Goal: Communication & Community: Participate in discussion

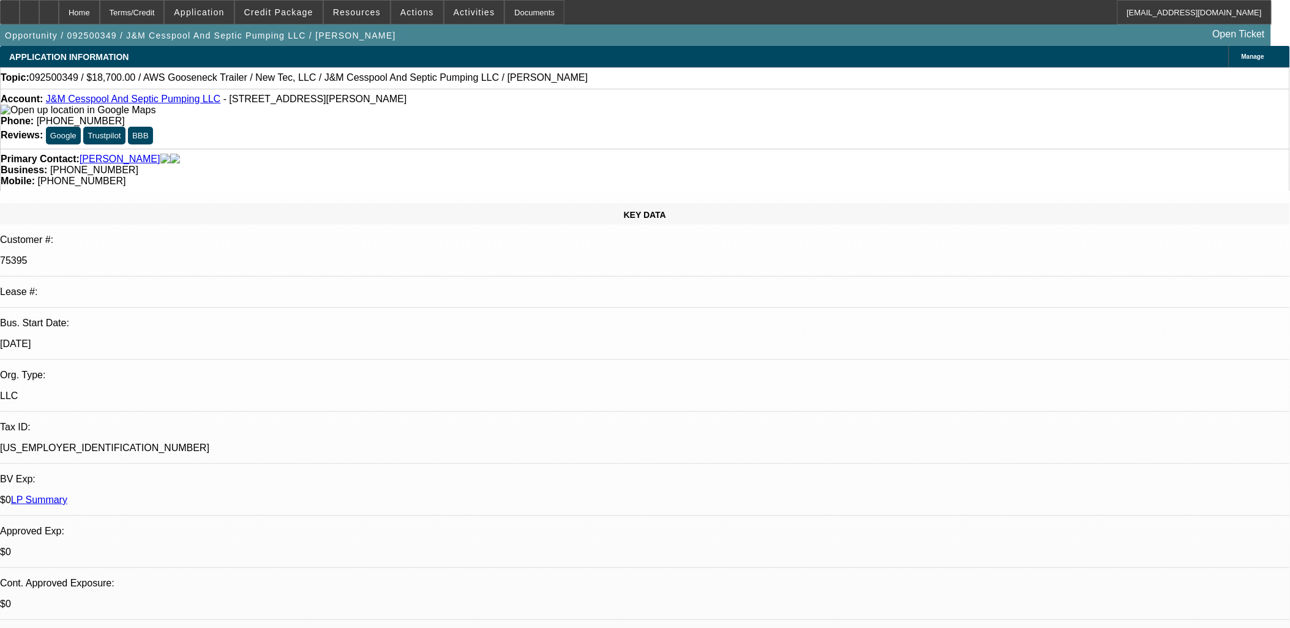
select select "0"
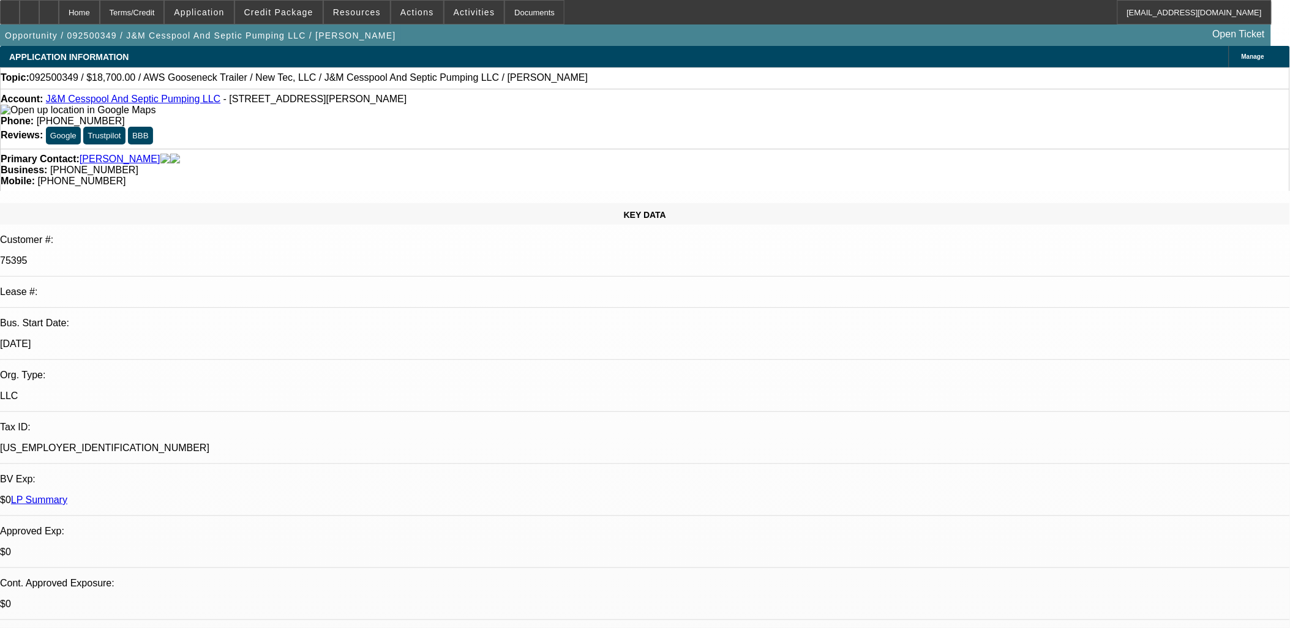
select select "0"
select select "0.1"
select select "0"
select select "0.1"
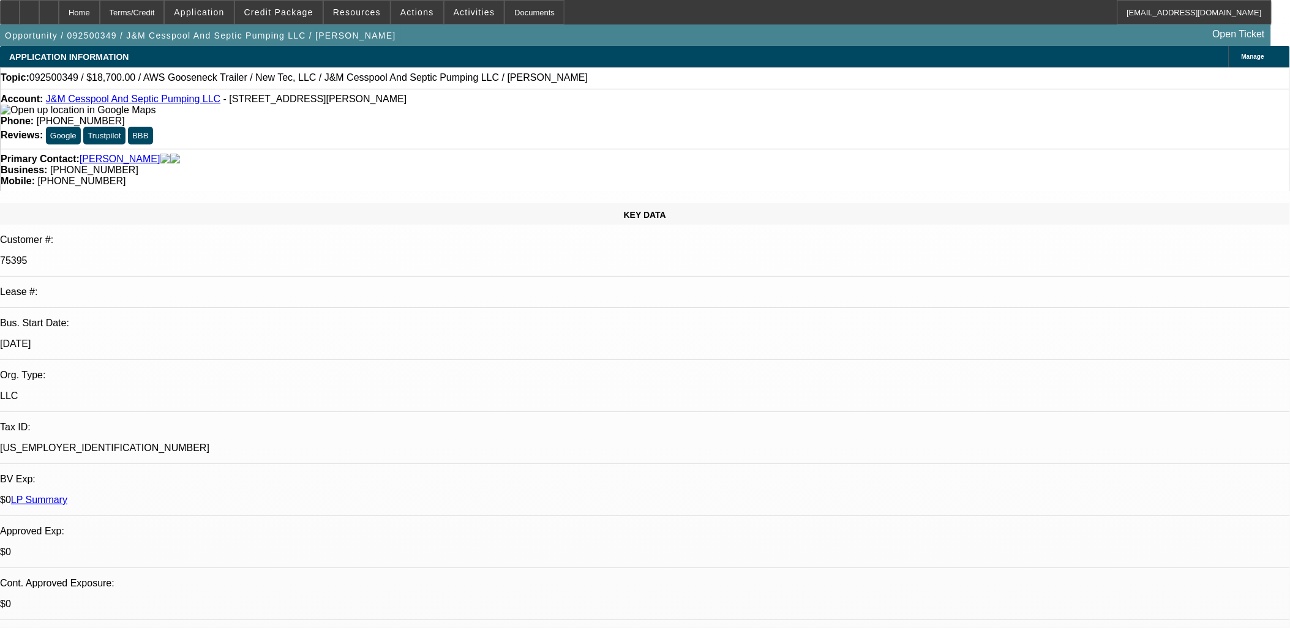
select select "0"
select select "1"
select select "2"
select select "6"
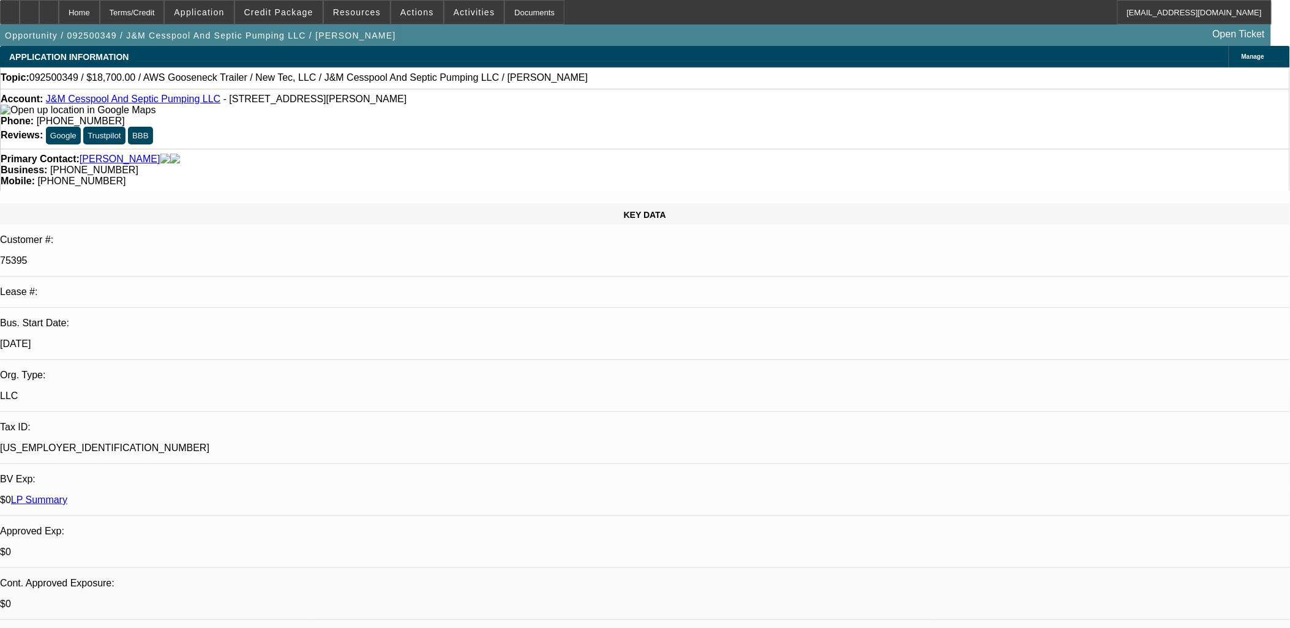
select select "1"
select select "3"
select select "6"
select select "1"
select select "2"
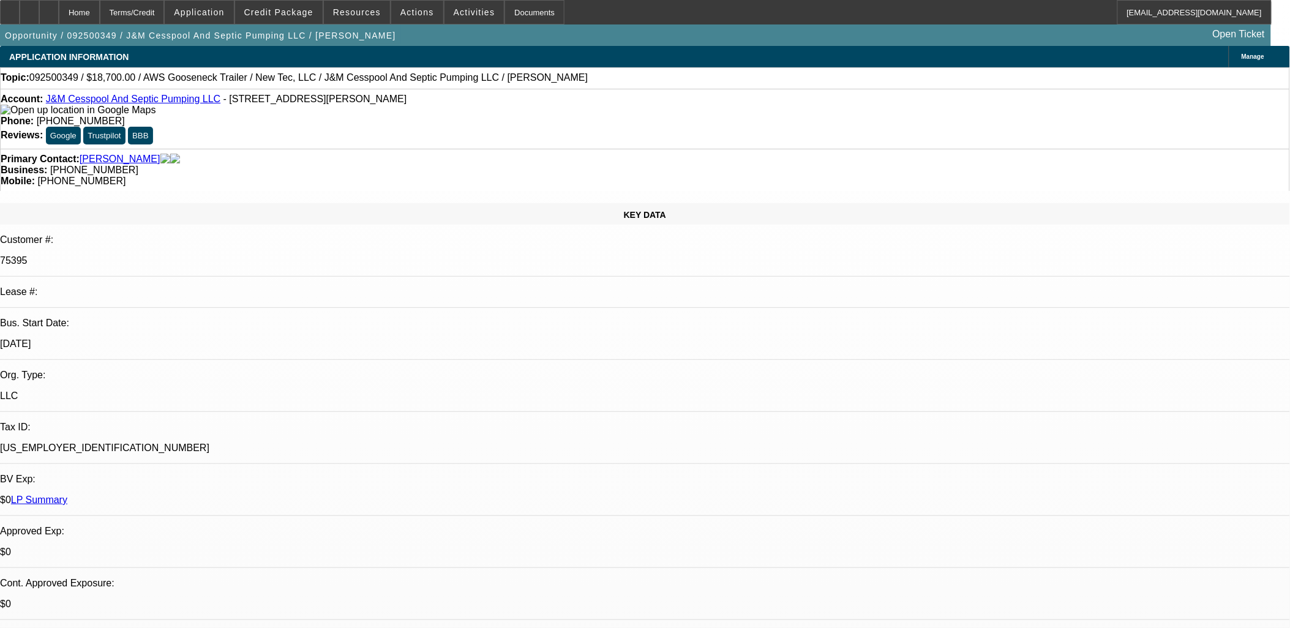
select select "6"
select select "1"
select select "2"
select select "6"
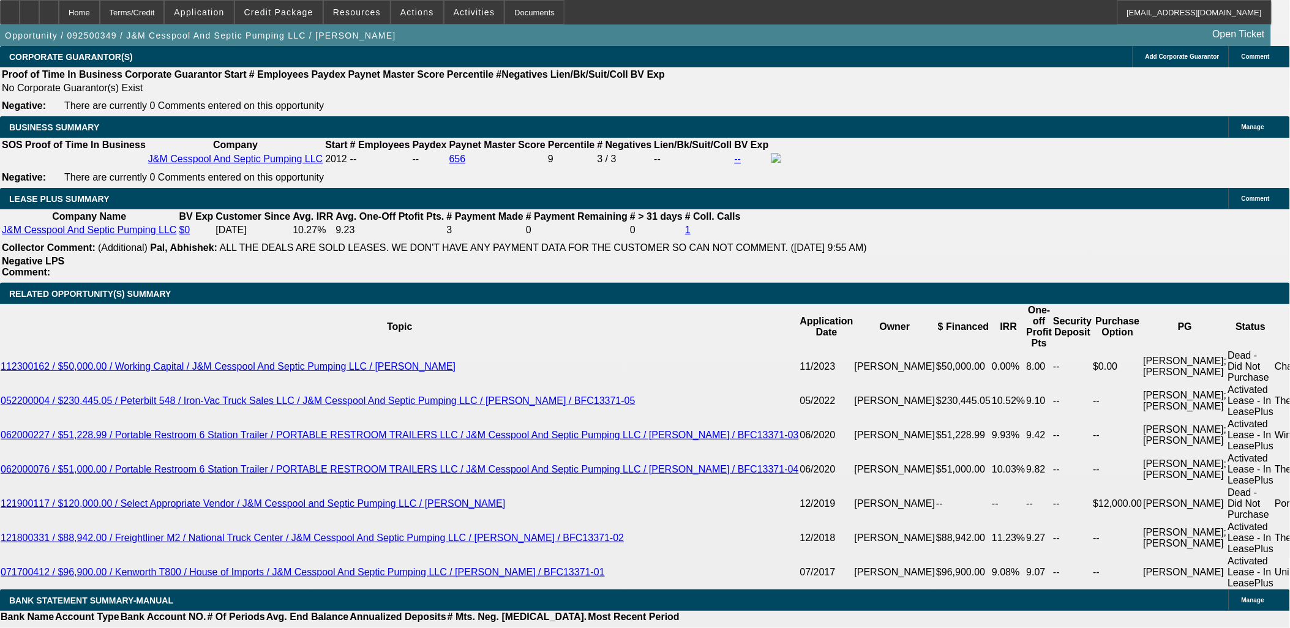
scroll to position [2177, 0]
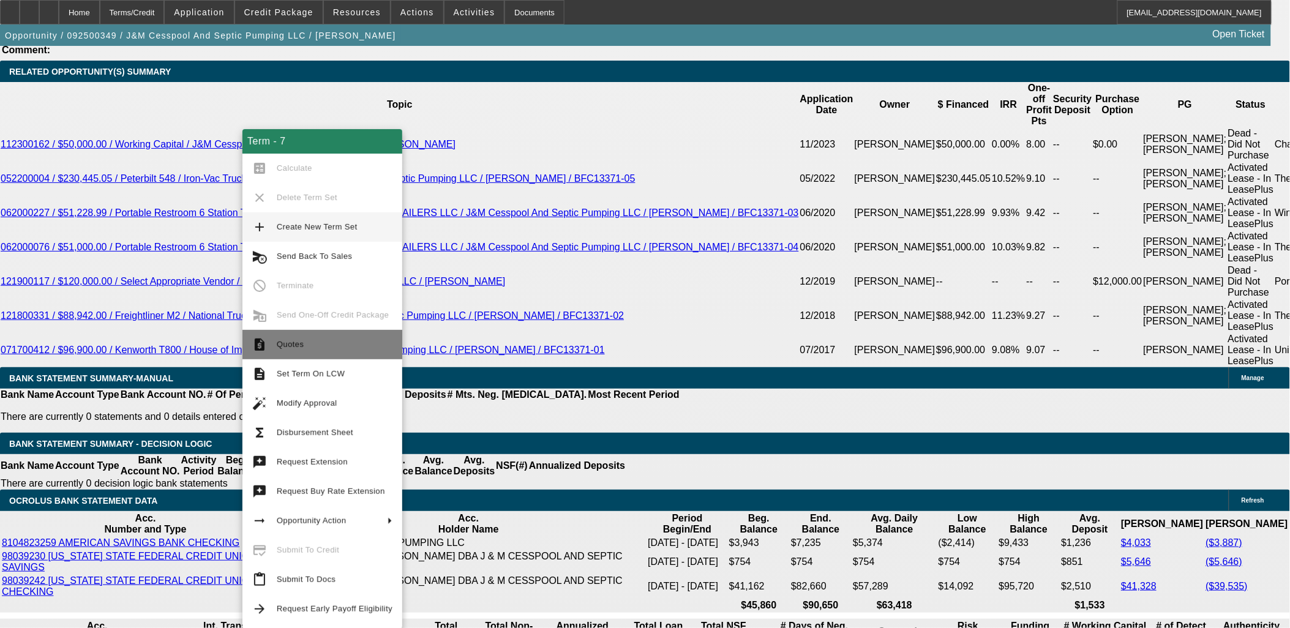
click at [325, 348] on span "Quotes" at bounding box center [335, 344] width 116 height 15
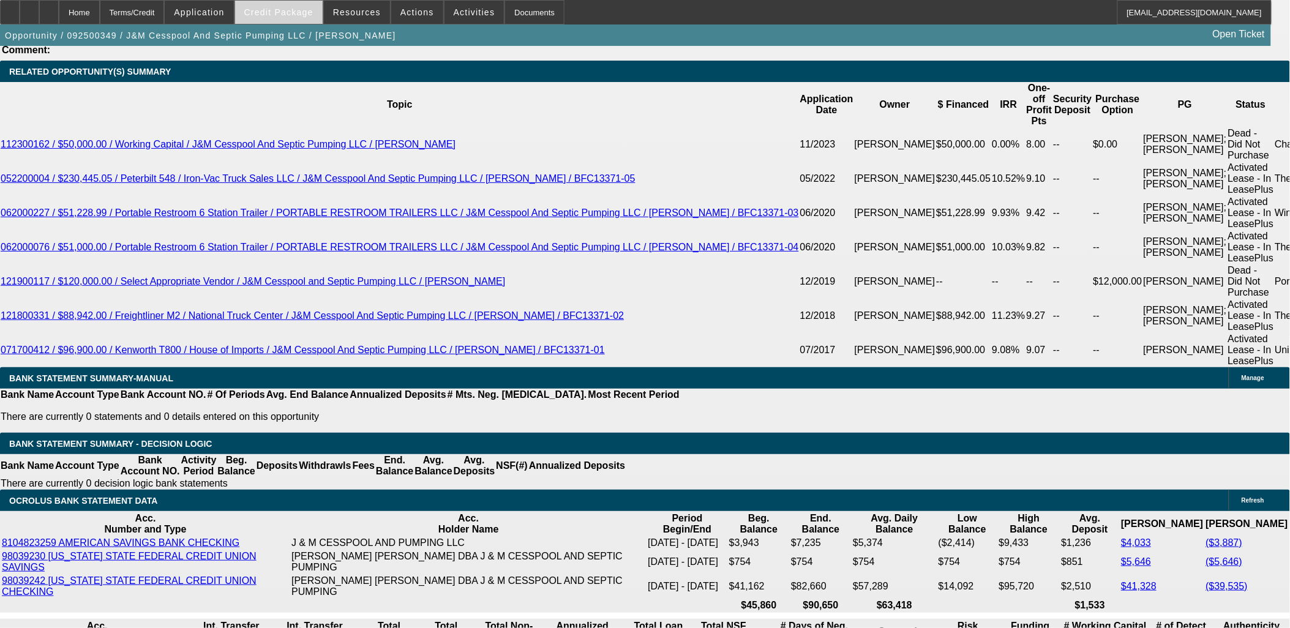
click at [298, 19] on span at bounding box center [279, 12] width 88 height 29
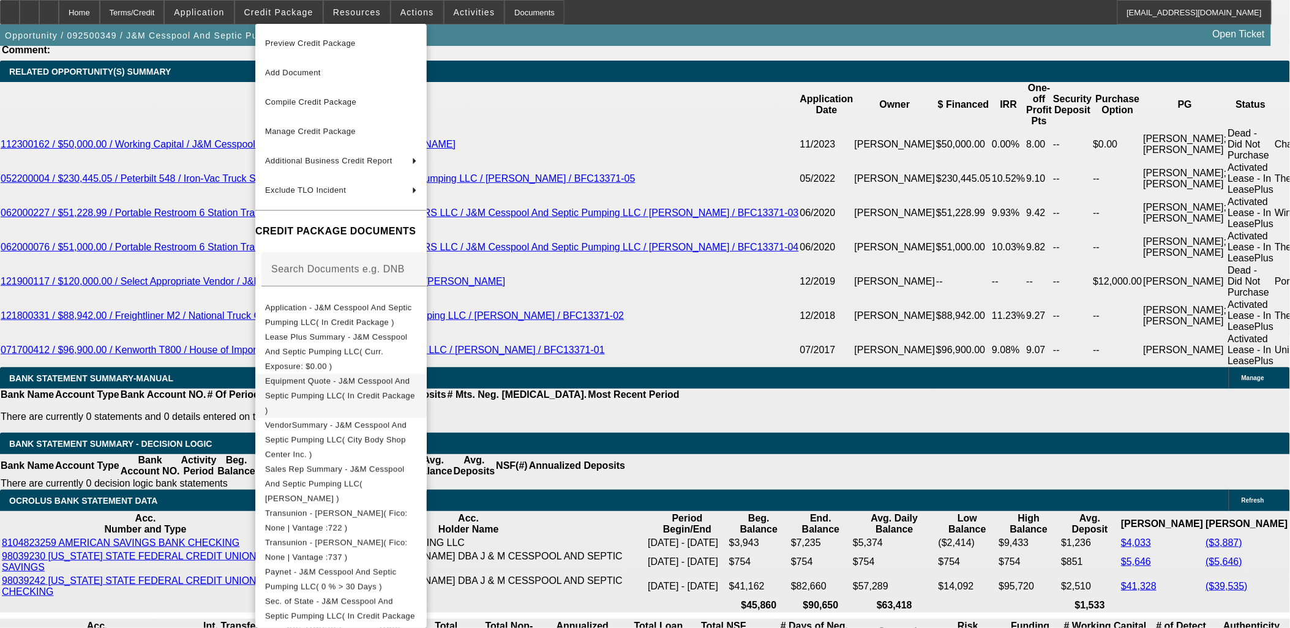
click at [364, 377] on span "Equipment Quote - J&M Cesspool And Septic Pumping LLC( In Credit Package )" at bounding box center [340, 395] width 150 height 39
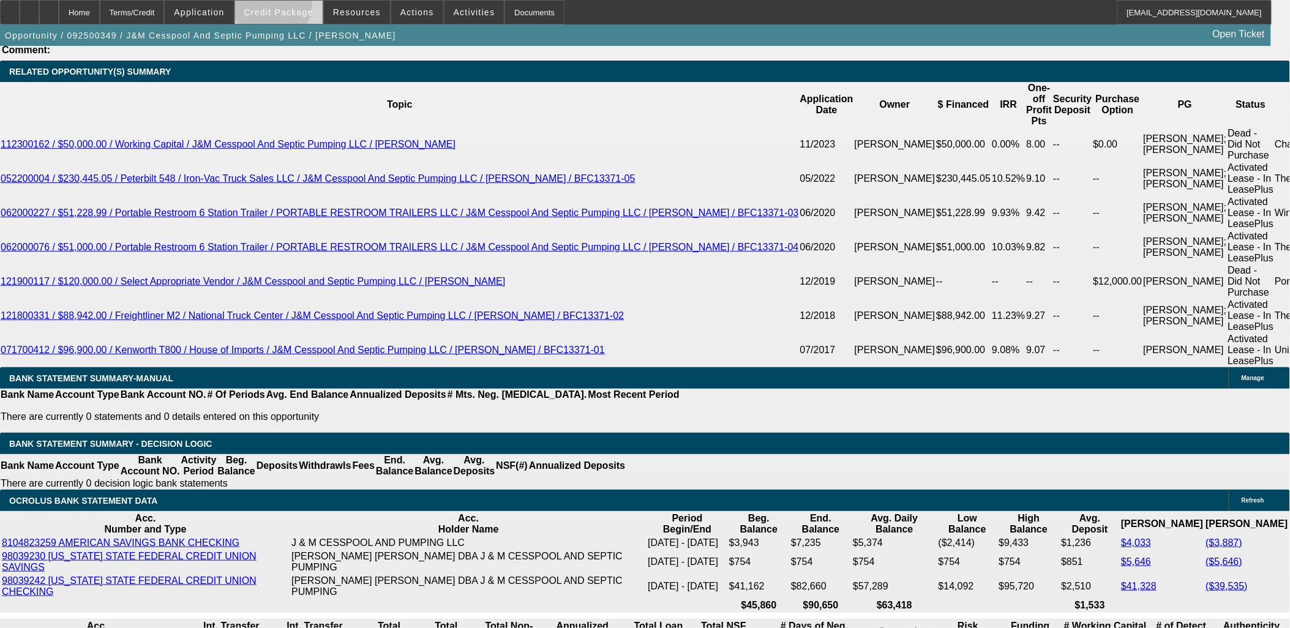
click at [293, 7] on span at bounding box center [279, 12] width 88 height 29
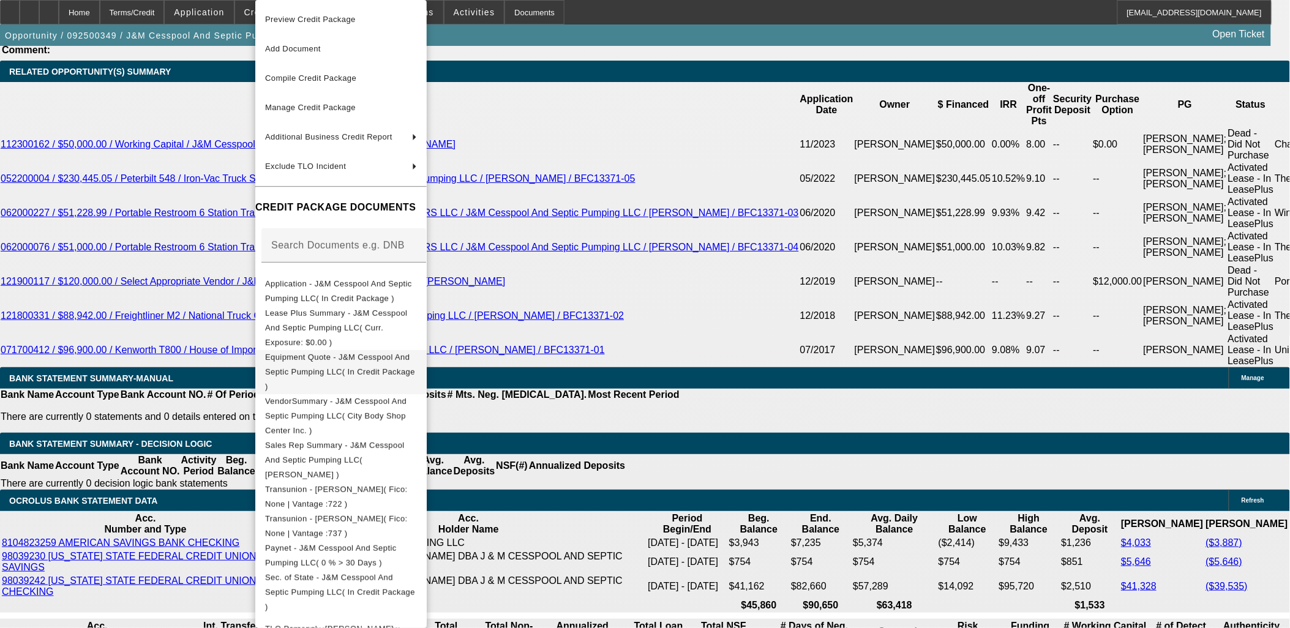
click at [320, 350] on button "Equipment Quote - J&M Cesspool And Septic Pumping LLC( In Credit Package )" at bounding box center [340, 372] width 171 height 44
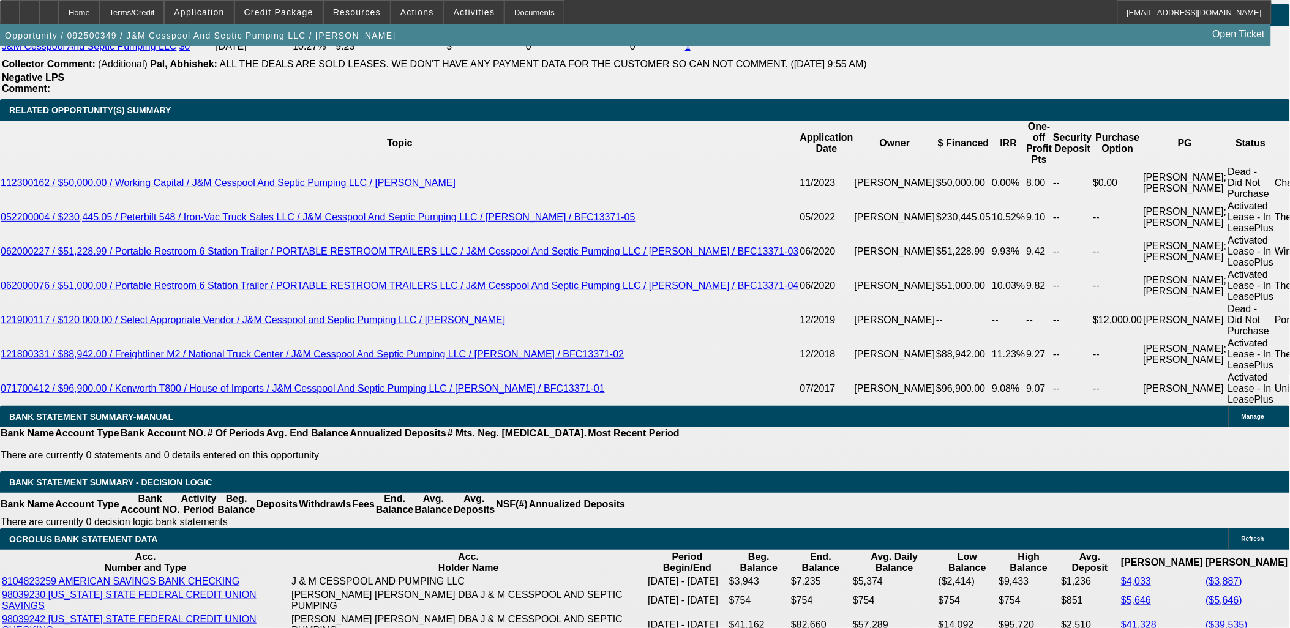
scroll to position [2109, 0]
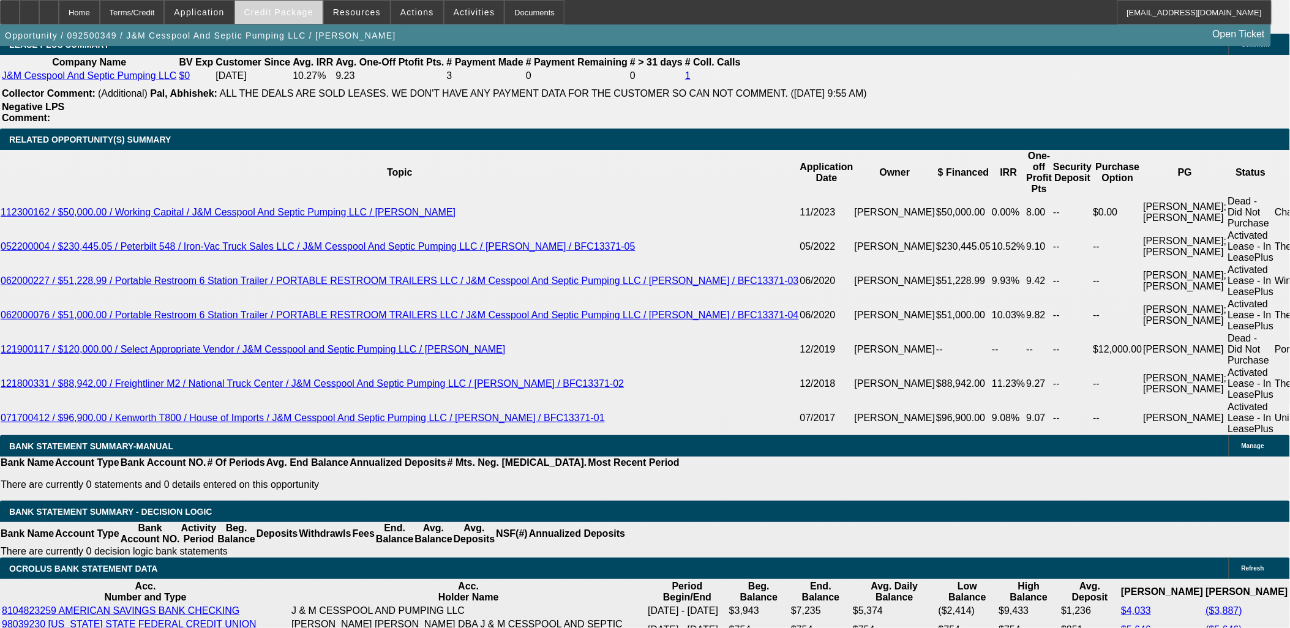
click at [301, 22] on span at bounding box center [279, 12] width 88 height 29
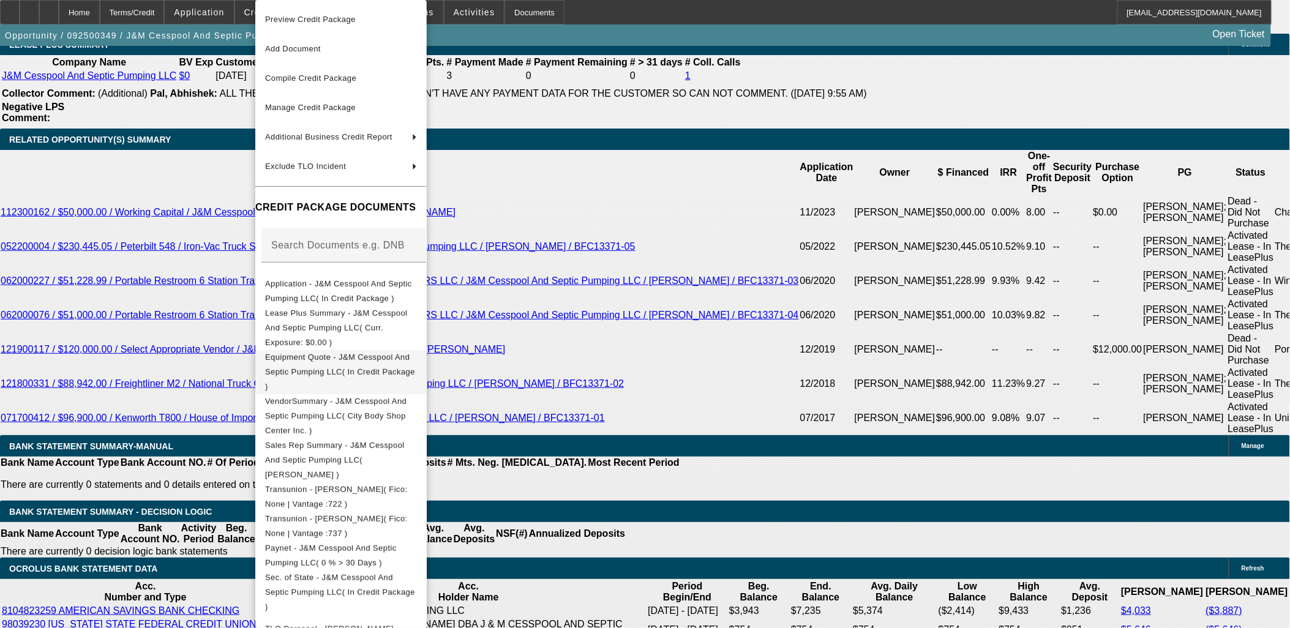
click at [363, 353] on span "Equipment Quote - J&M Cesspool And Septic Pumping LLC( In Credit Package )" at bounding box center [340, 372] width 150 height 39
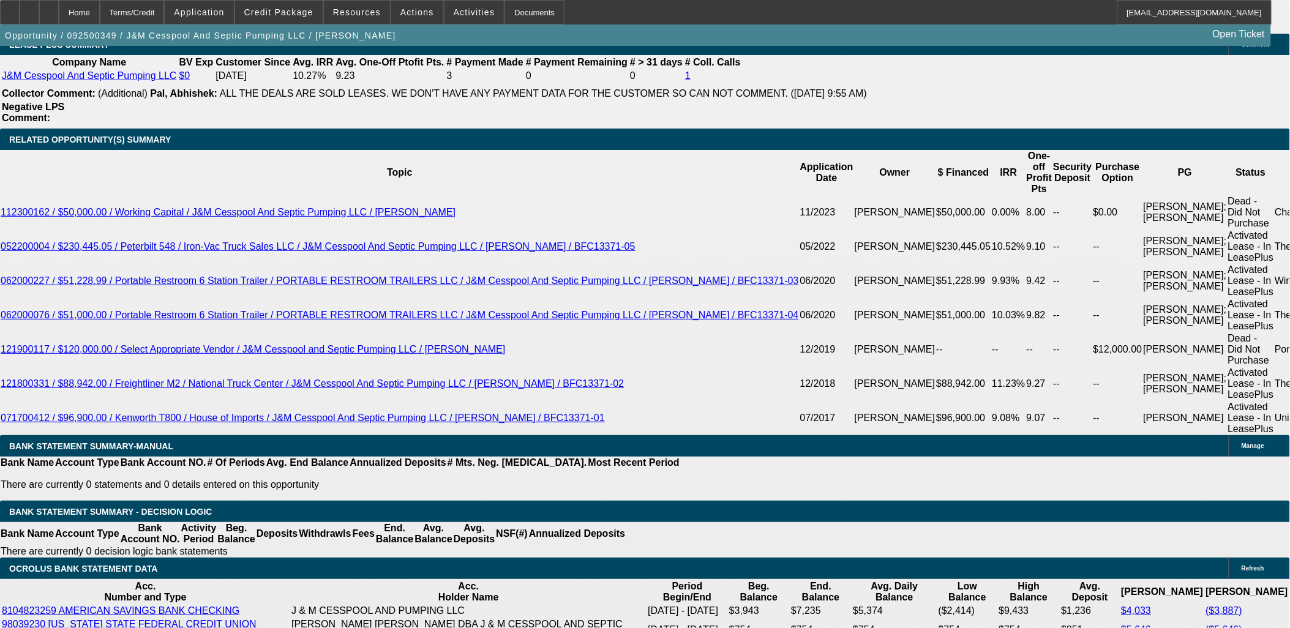
radio input "true"
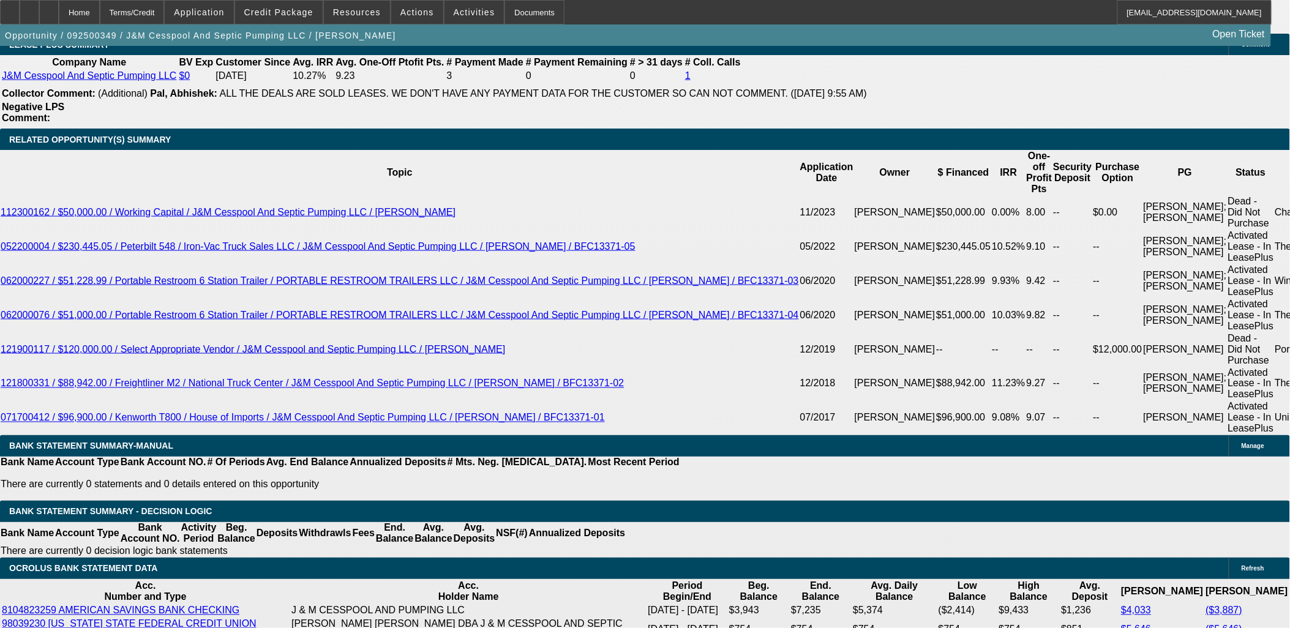
type textarea "NEED VIN AND WIRE INFO..... SE TO [PERSON_NAME][EMAIL_ADDRESS][DOMAIN_NAME]"
radio input "true"
